Goal: Information Seeking & Learning: Learn about a topic

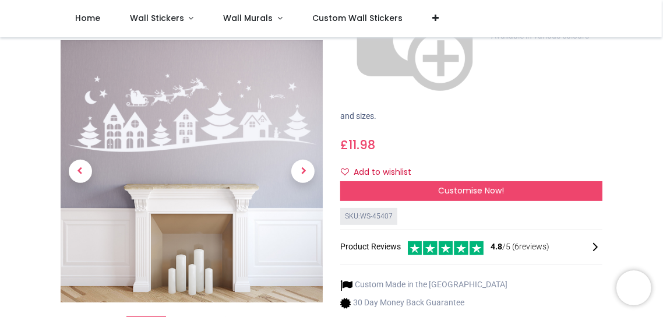
scroll to position [177, 0]
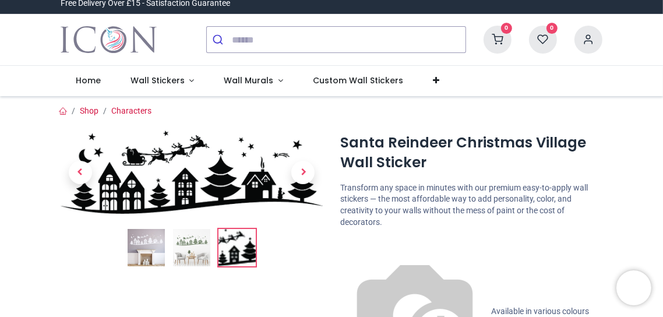
scroll to position [0, 0]
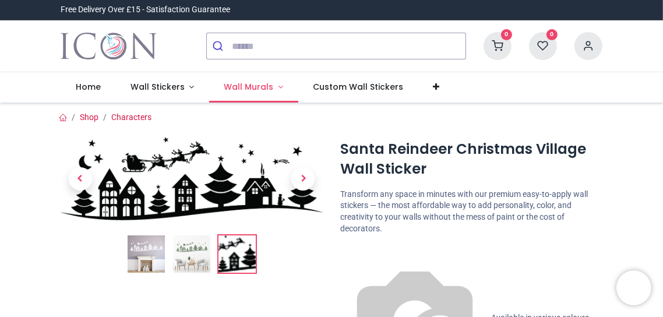
click at [250, 91] on span "Wall Murals" at bounding box center [249, 87] width 50 height 12
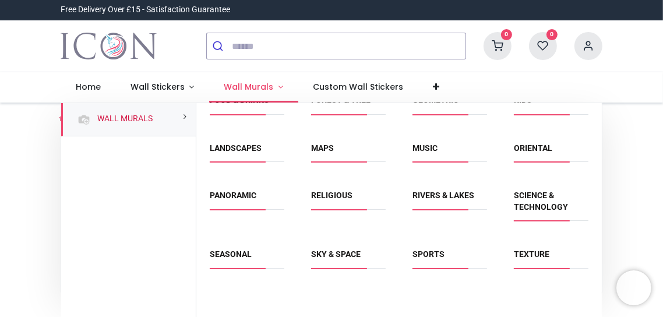
scroll to position [116, 0]
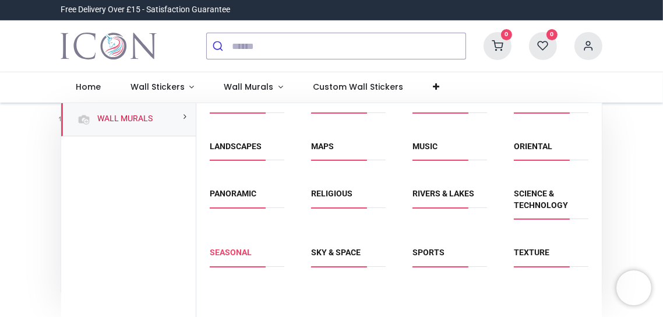
click at [224, 255] on link "Seasonal" at bounding box center [231, 252] width 42 height 9
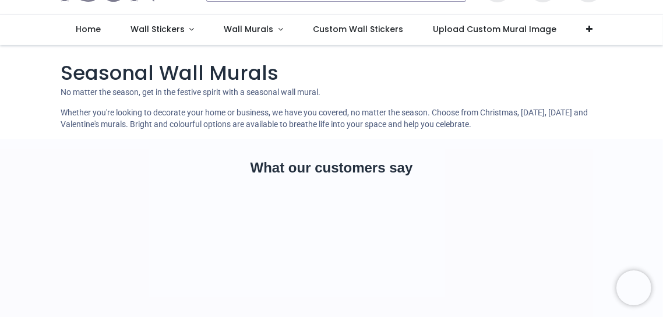
scroll to position [126, 0]
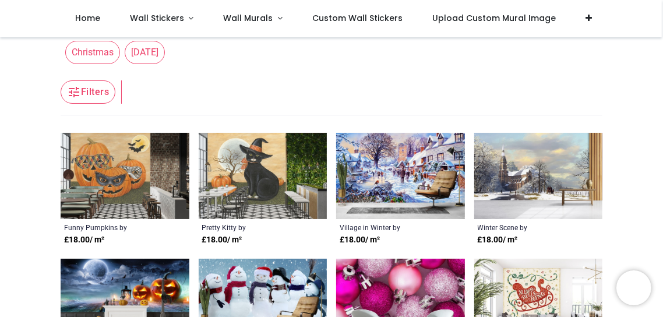
click at [246, 201] on img at bounding box center [263, 176] width 129 height 86
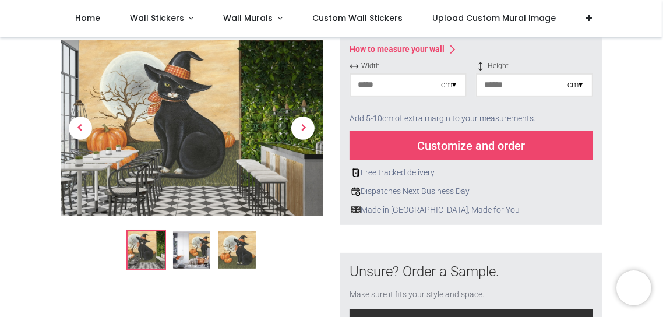
scroll to position [252, 0]
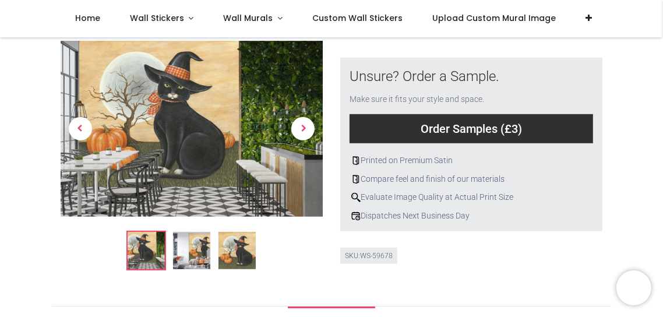
scroll to position [433, 0]
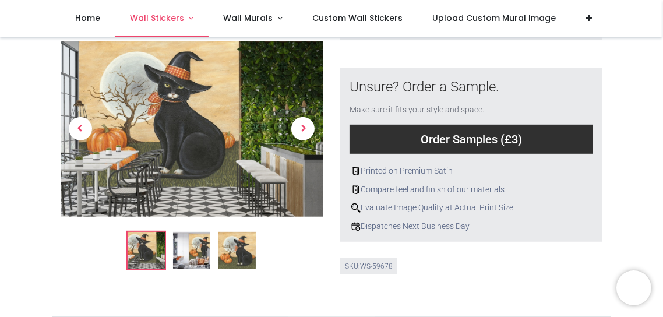
click at [158, 22] on span "Wall Stickers" at bounding box center [157, 18] width 54 height 12
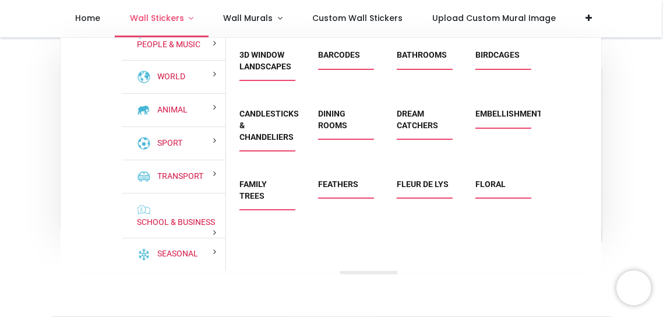
scroll to position [132, 0]
click at [170, 258] on link "Seasonal" at bounding box center [175, 254] width 45 height 12
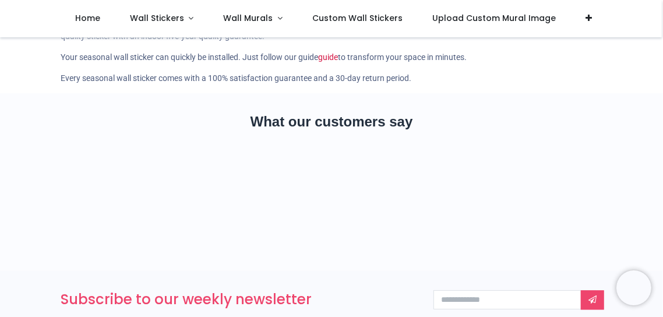
scroll to position [1565, 0]
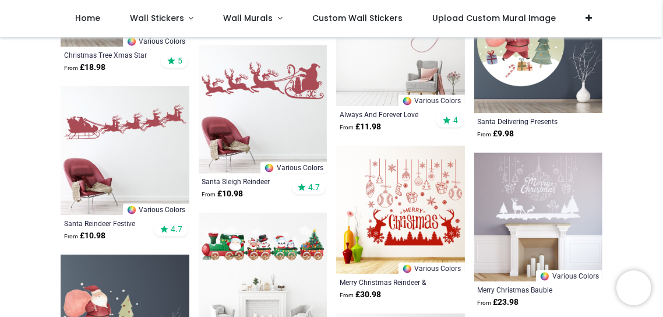
scroll to position [1695, 0]
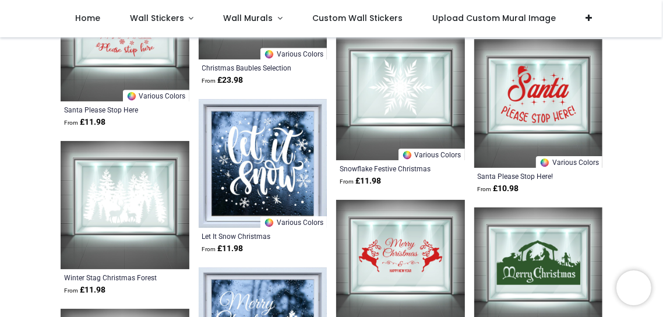
scroll to position [2512, 0]
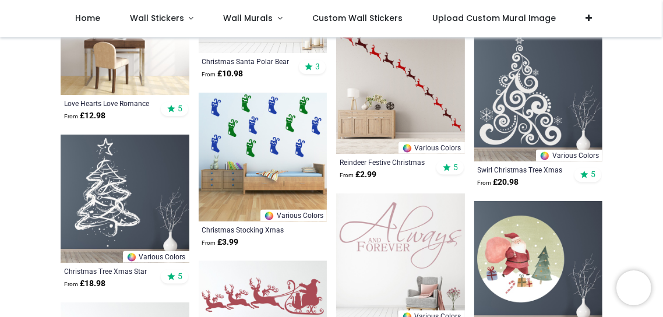
scroll to position [1468, 0]
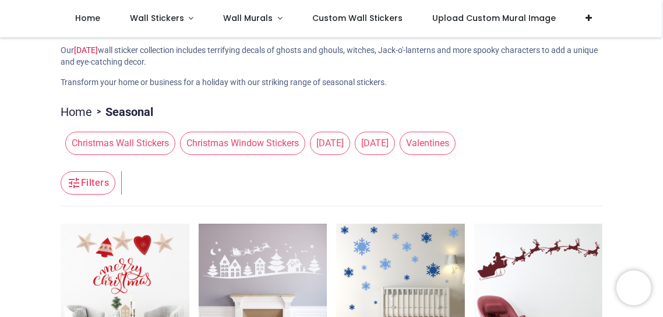
scroll to position [98, 0]
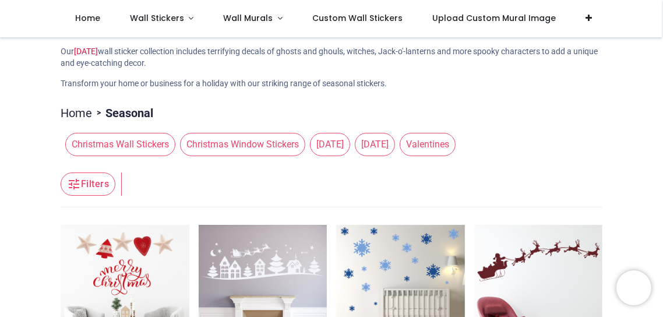
click at [328, 141] on span "[DATE]" at bounding box center [330, 144] width 40 height 23
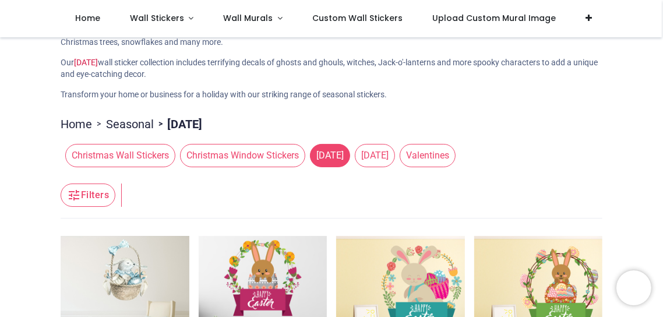
scroll to position [86, 0]
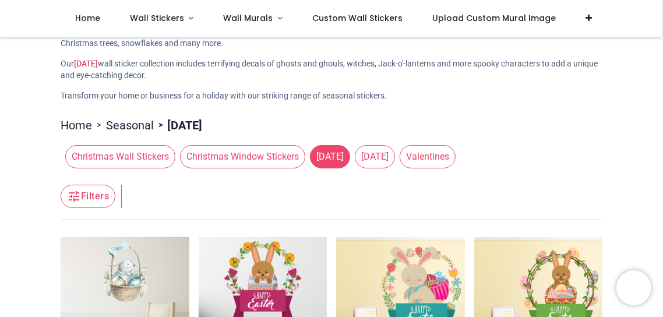
click at [384, 161] on span "[DATE]" at bounding box center [375, 156] width 40 height 23
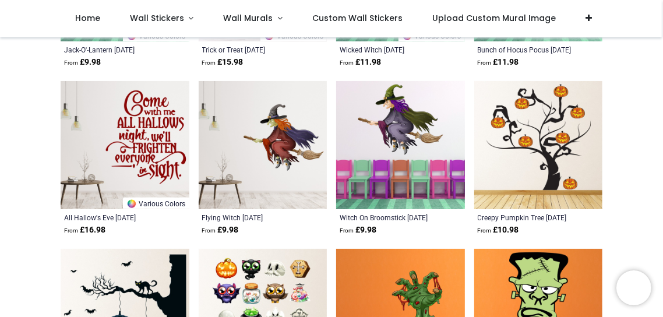
scroll to position [1114, 0]
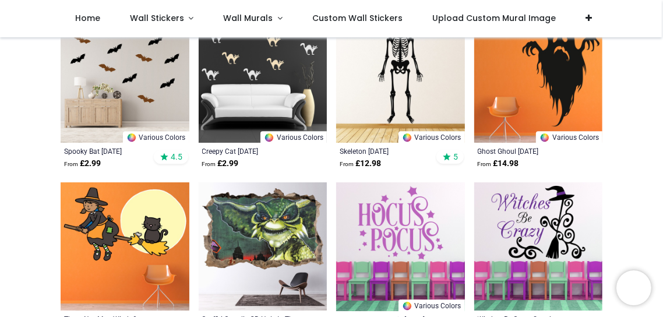
scroll to position [2359, 0]
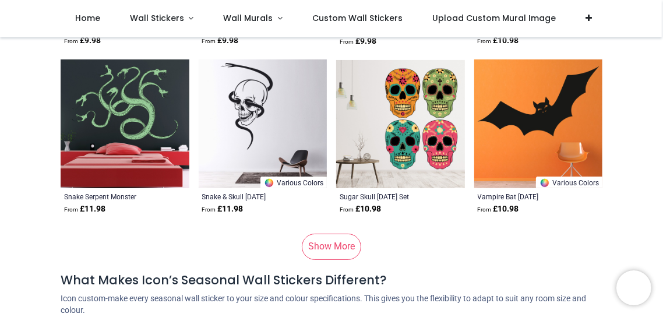
scroll to position [3625, 0]
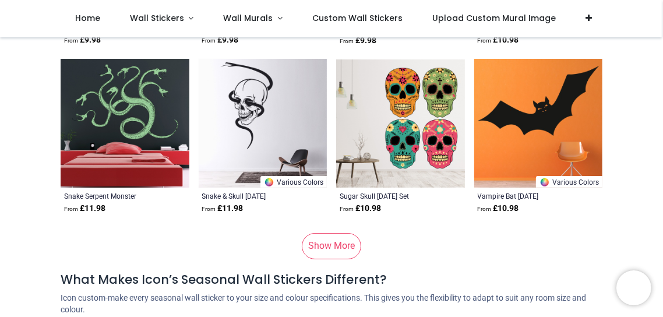
click at [315, 241] on link "Show More" at bounding box center [331, 246] width 59 height 26
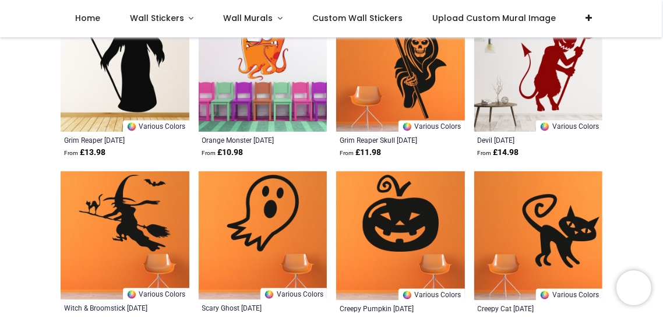
scroll to position [4691, 0]
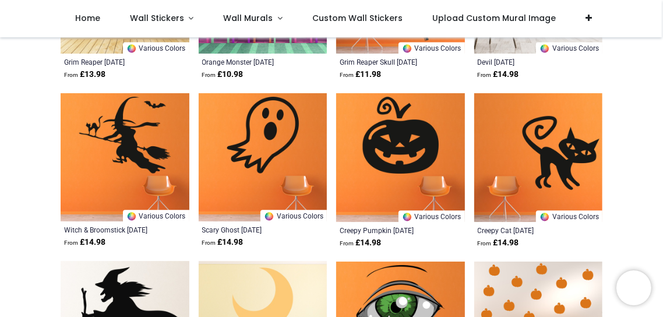
scroll to position [4809, 0]
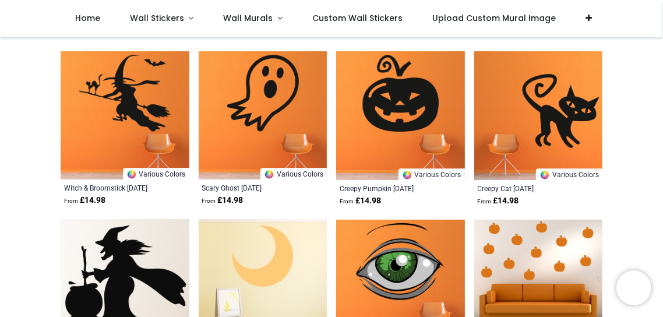
click at [283, 88] on img at bounding box center [263, 115] width 129 height 129
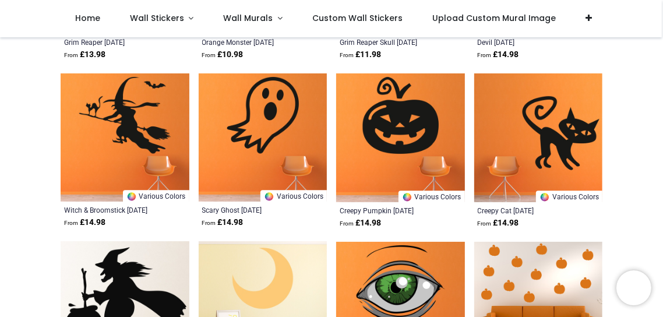
scroll to position [4653, 0]
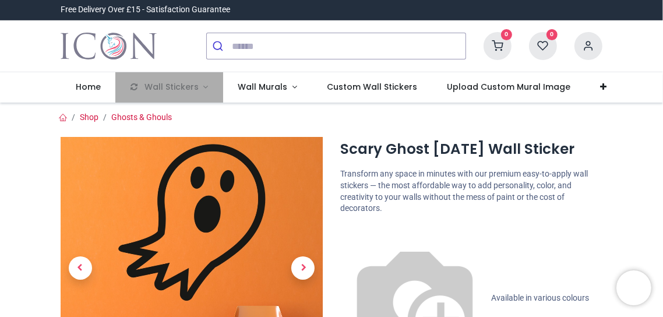
click at [11, 98] on nav "0 0 Home Wall Stickers Wall Murals" at bounding box center [331, 87] width 663 height 30
click at [160, 94] on li "Wall Stickers" at bounding box center [169, 87] width 108 height 30
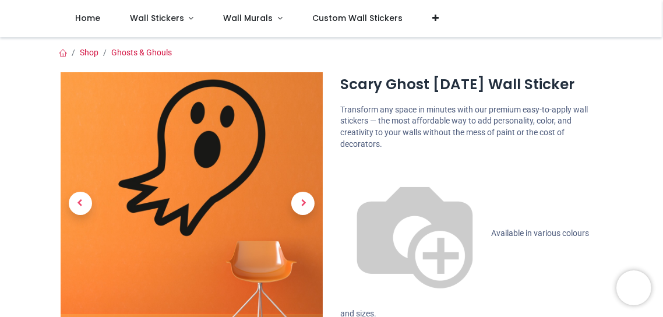
scroll to position [119, 0]
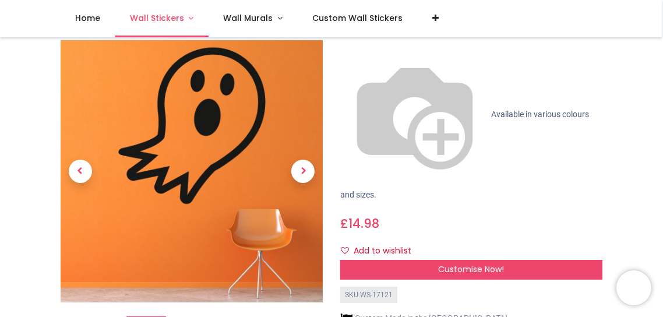
click at [170, 14] on span "Wall Stickers" at bounding box center [157, 18] width 54 height 12
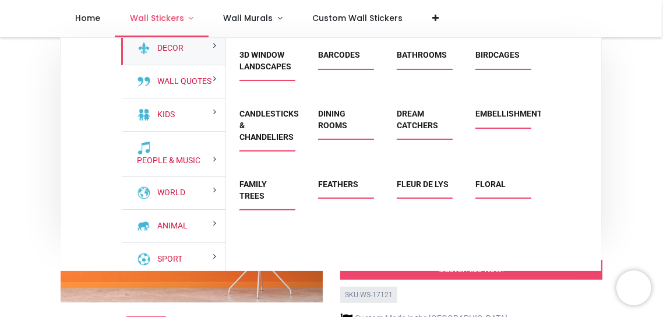
scroll to position [0, 0]
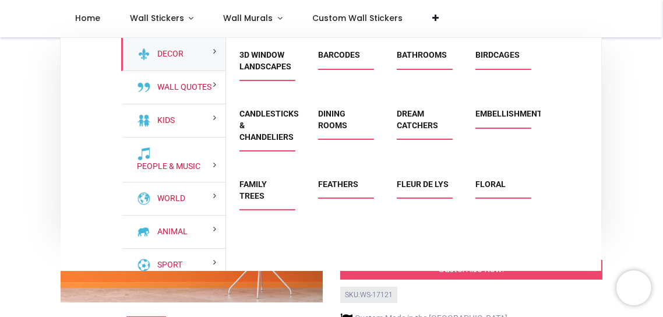
click at [197, 200] on div "World" at bounding box center [173, 198] width 104 height 33
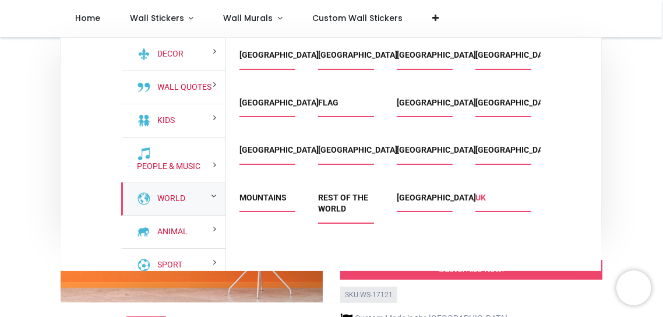
click at [482, 200] on link "UK" at bounding box center [480, 197] width 10 height 9
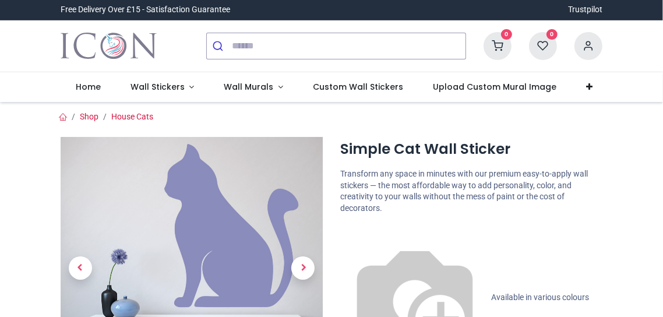
scroll to position [163, 0]
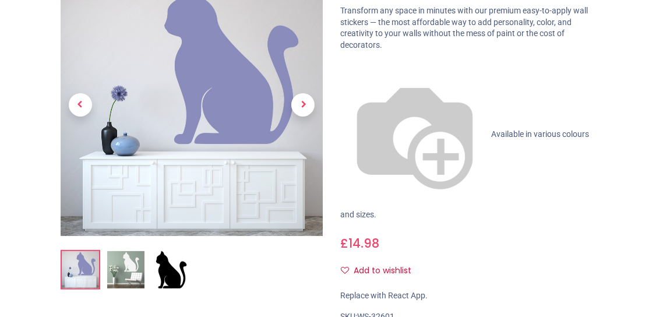
click at [161, 270] on img at bounding box center [171, 269] width 37 height 37
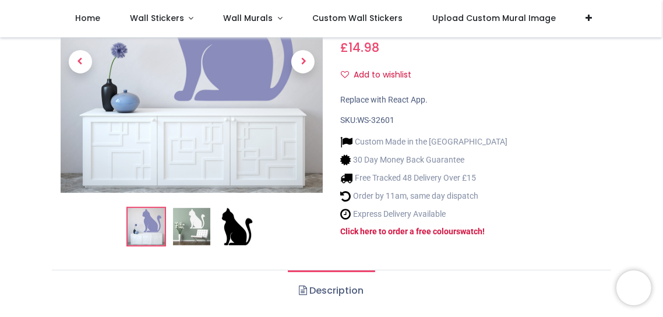
scroll to position [298, 0]
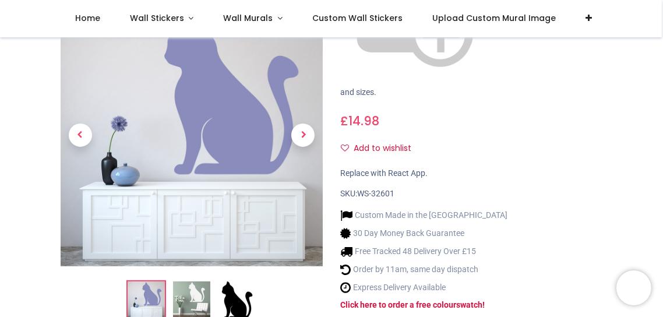
scroll to position [222, 0]
click at [223, 281] on img at bounding box center [236, 299] width 37 height 37
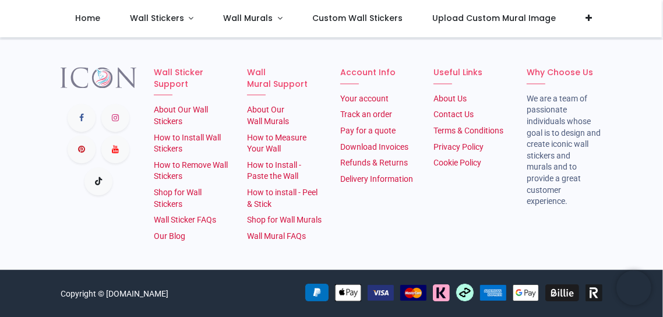
scroll to position [1713, 0]
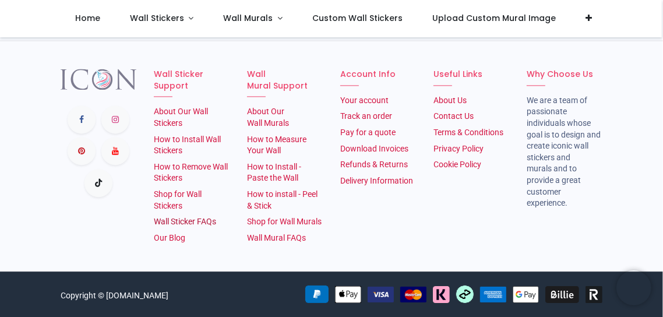
click at [193, 226] on link "Wall Sticker FAQs" at bounding box center [185, 221] width 62 height 9
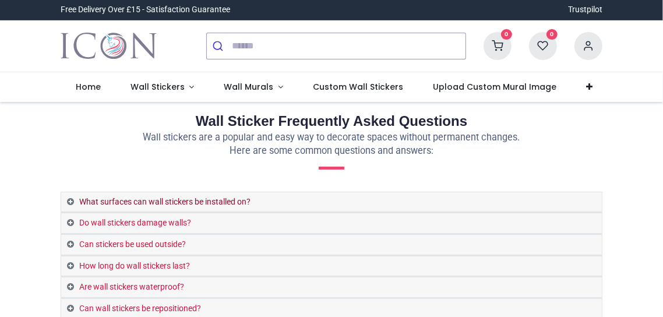
click at [96, 192] on link "What surfaces can wall stickers be installed on?" at bounding box center [331, 202] width 541 height 20
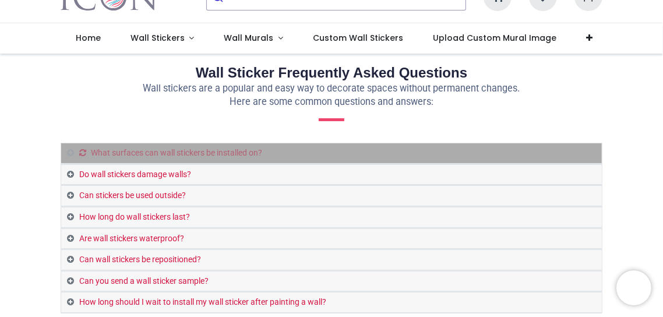
scroll to position [96, 0]
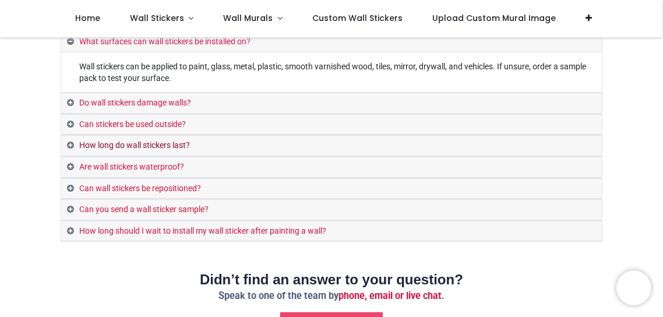
click at [88, 146] on link "How long do wall stickers last?" at bounding box center [331, 146] width 541 height 20
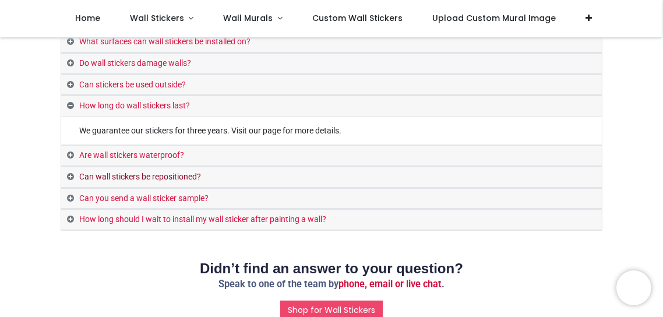
click at [89, 175] on link "Can wall stickers be repositioned?" at bounding box center [331, 177] width 541 height 20
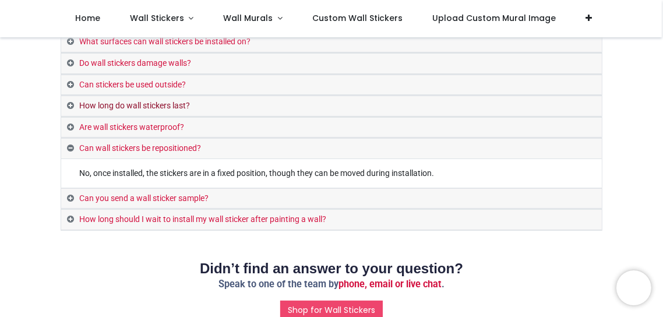
click at [84, 105] on link "How long do wall stickers last?" at bounding box center [331, 106] width 541 height 20
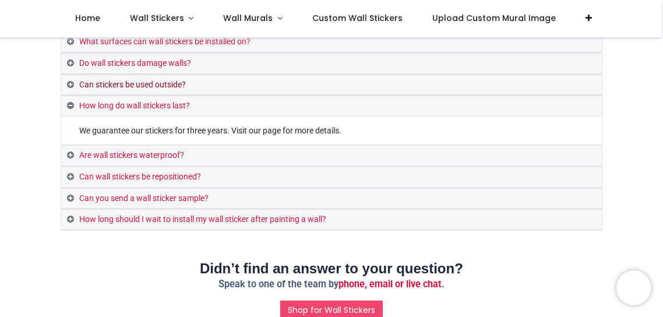
click at [89, 84] on link "Can stickers be used outside?" at bounding box center [331, 85] width 541 height 20
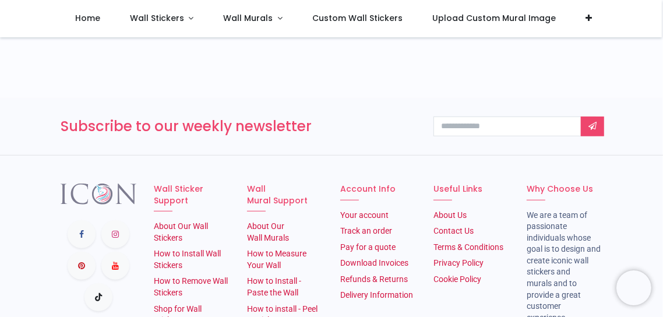
scroll to position [531, 0]
